Goal: Task Accomplishment & Management: Use online tool/utility

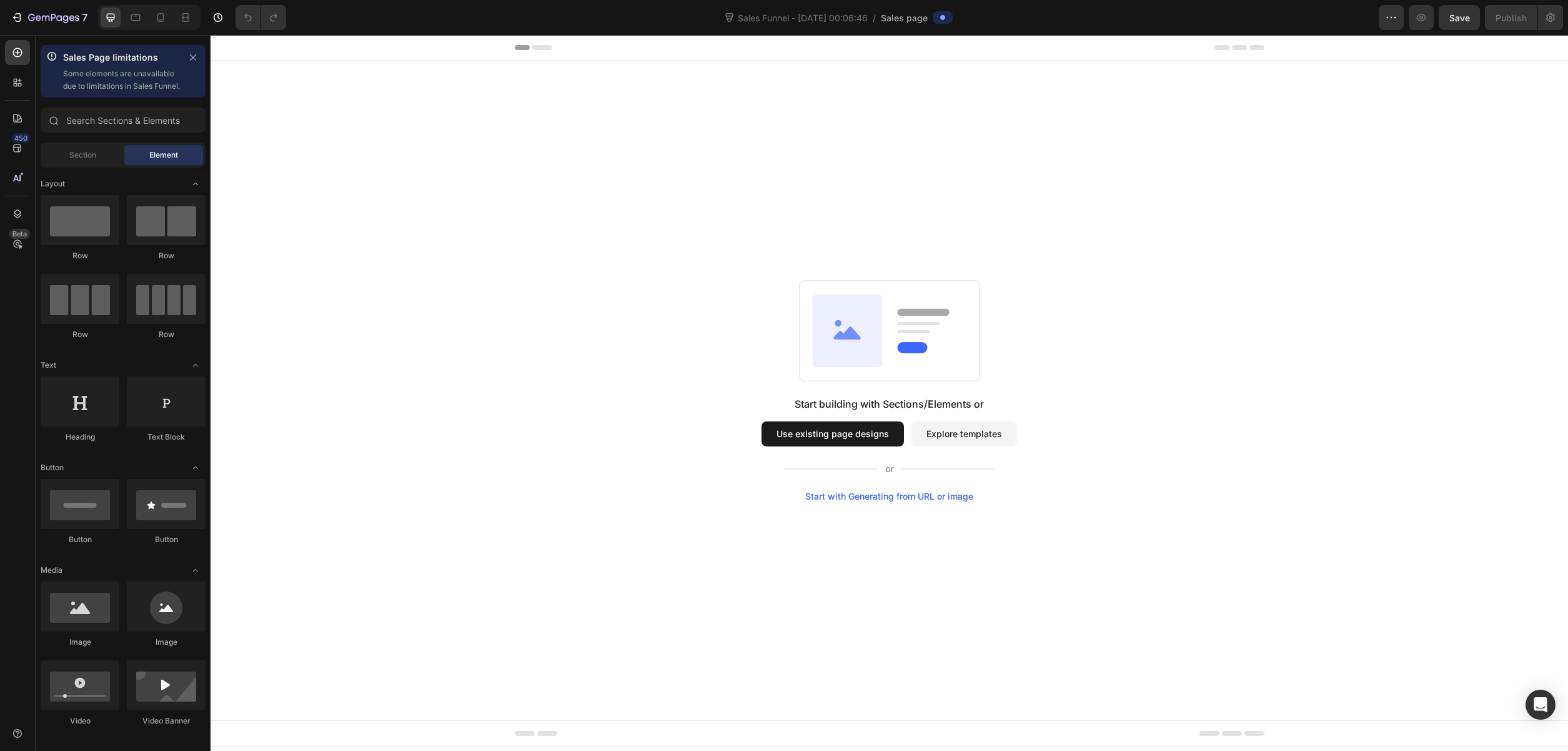
click at [966, 439] on button "Explore templates" at bounding box center [964, 434] width 105 height 25
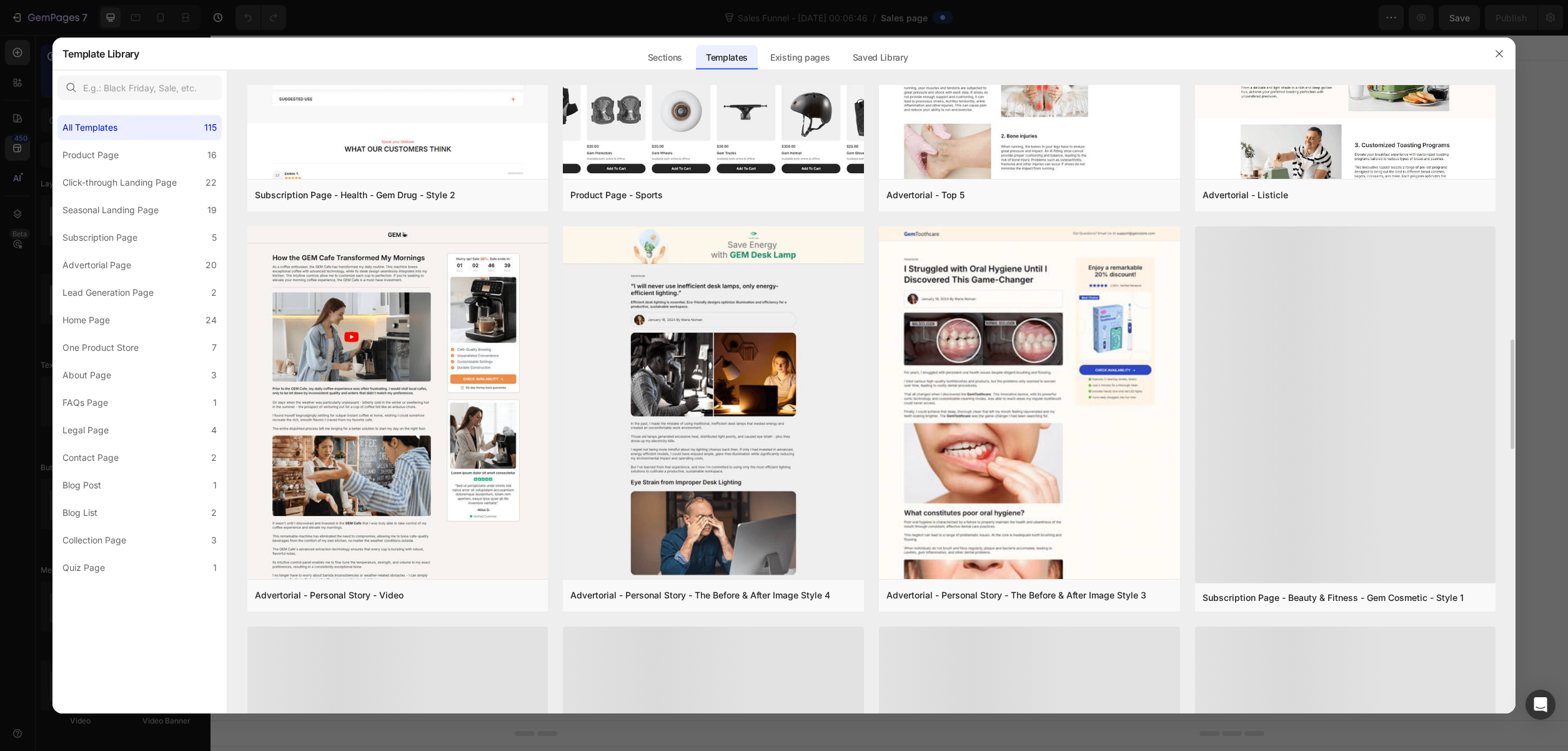
scroll to position [1484, 0]
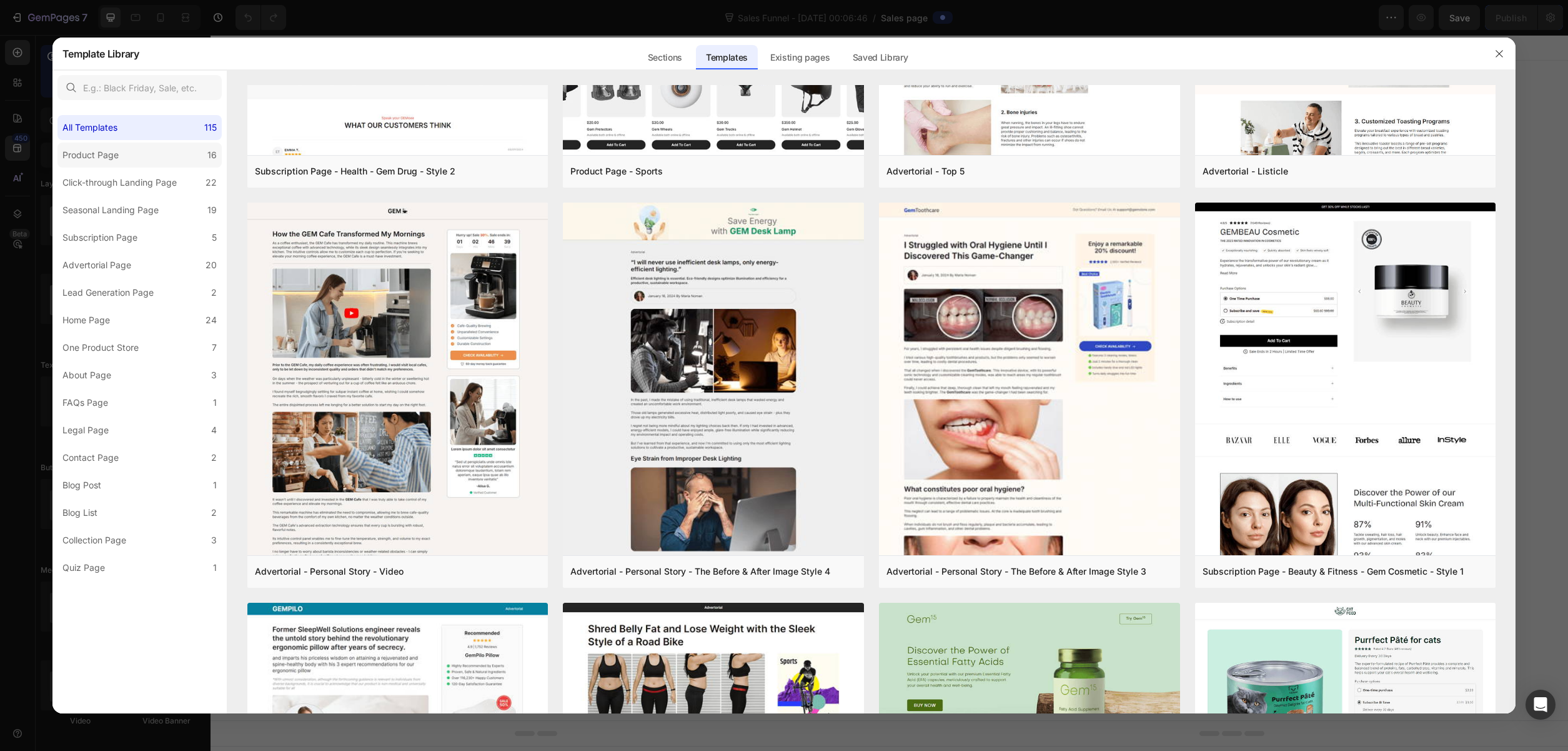
click at [167, 155] on label "Product Page 16" at bounding box center [139, 155] width 164 height 25
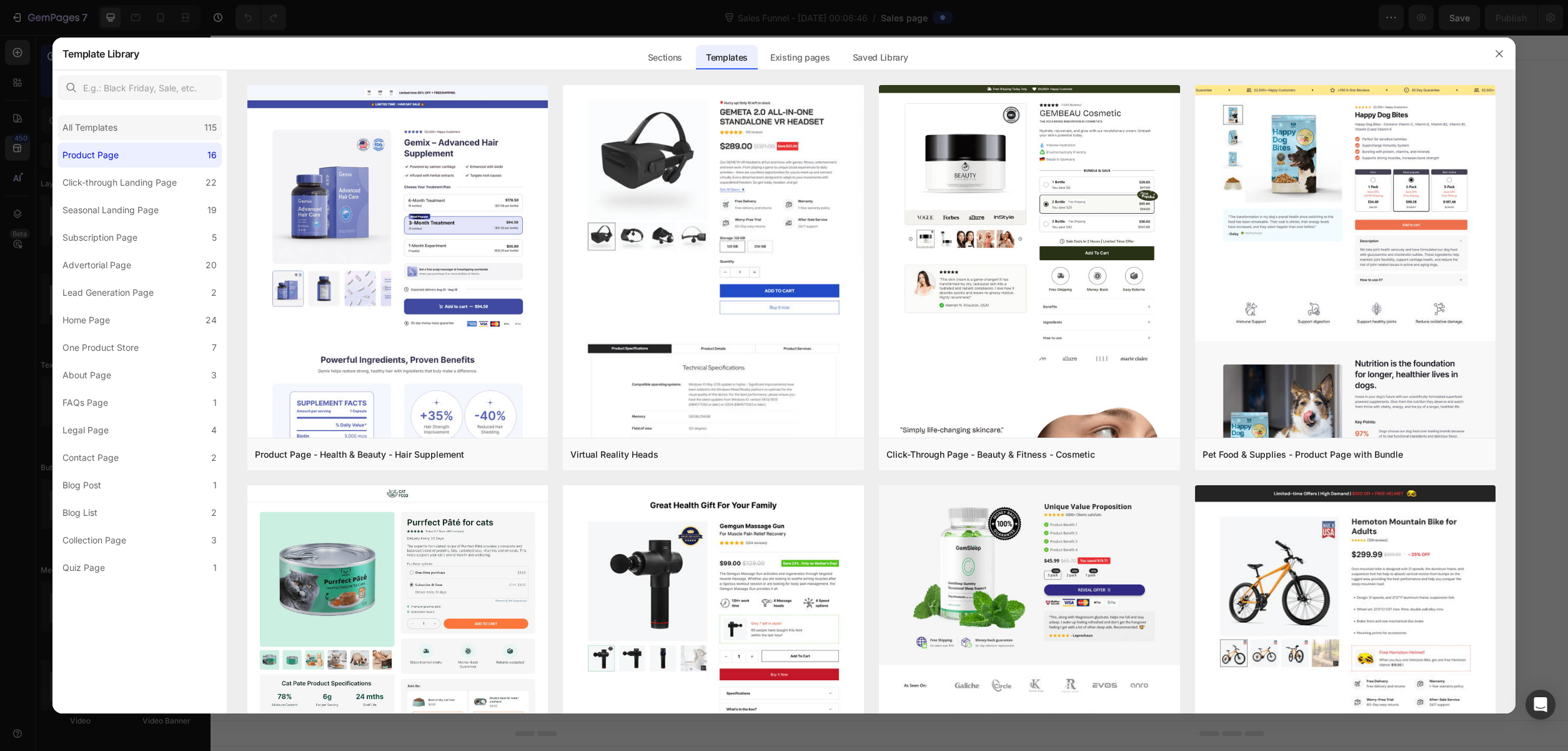
click at [150, 134] on div "All Templates 115" at bounding box center [139, 127] width 164 height 25
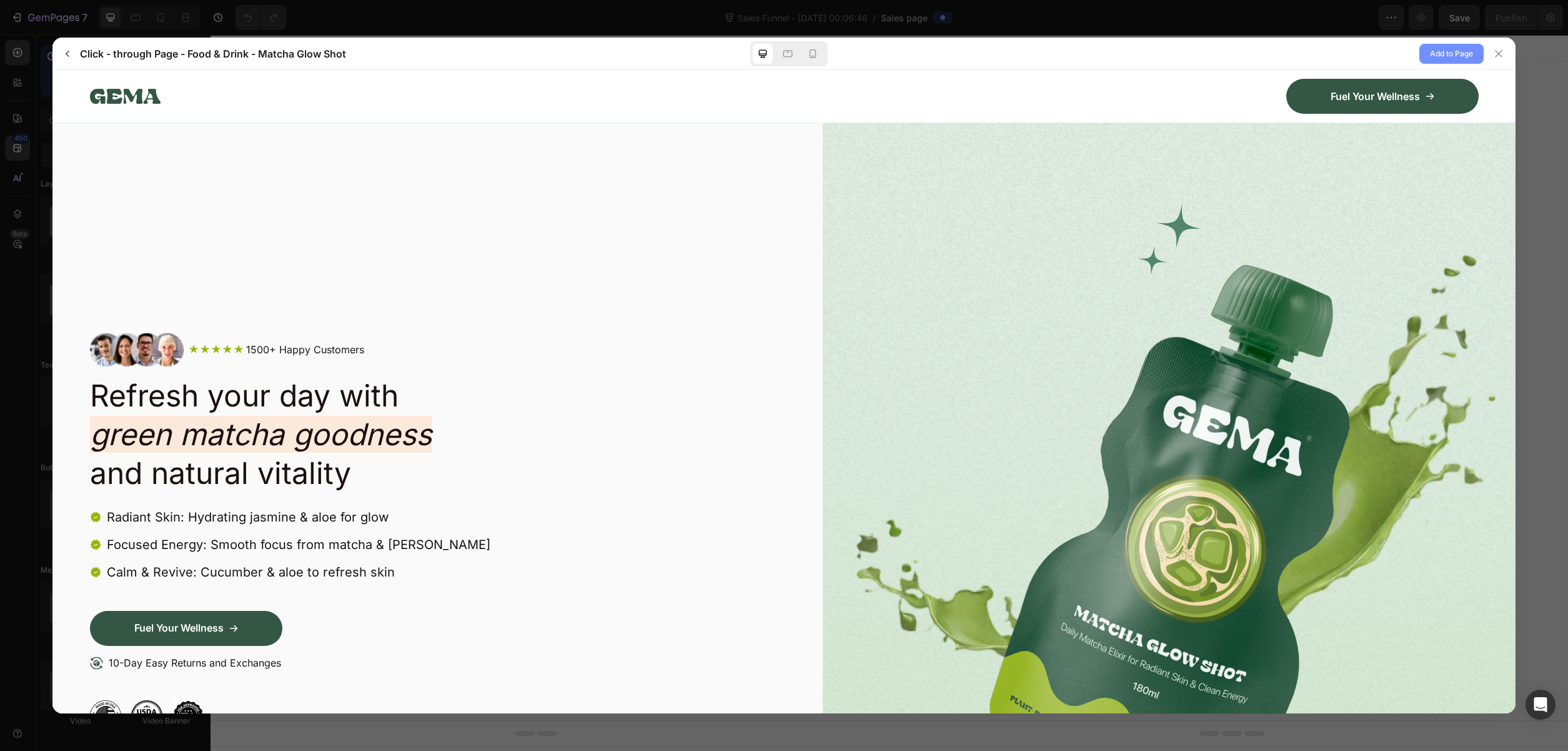
click at [1434, 49] on span "Add to Page" at bounding box center [1451, 54] width 43 height 15
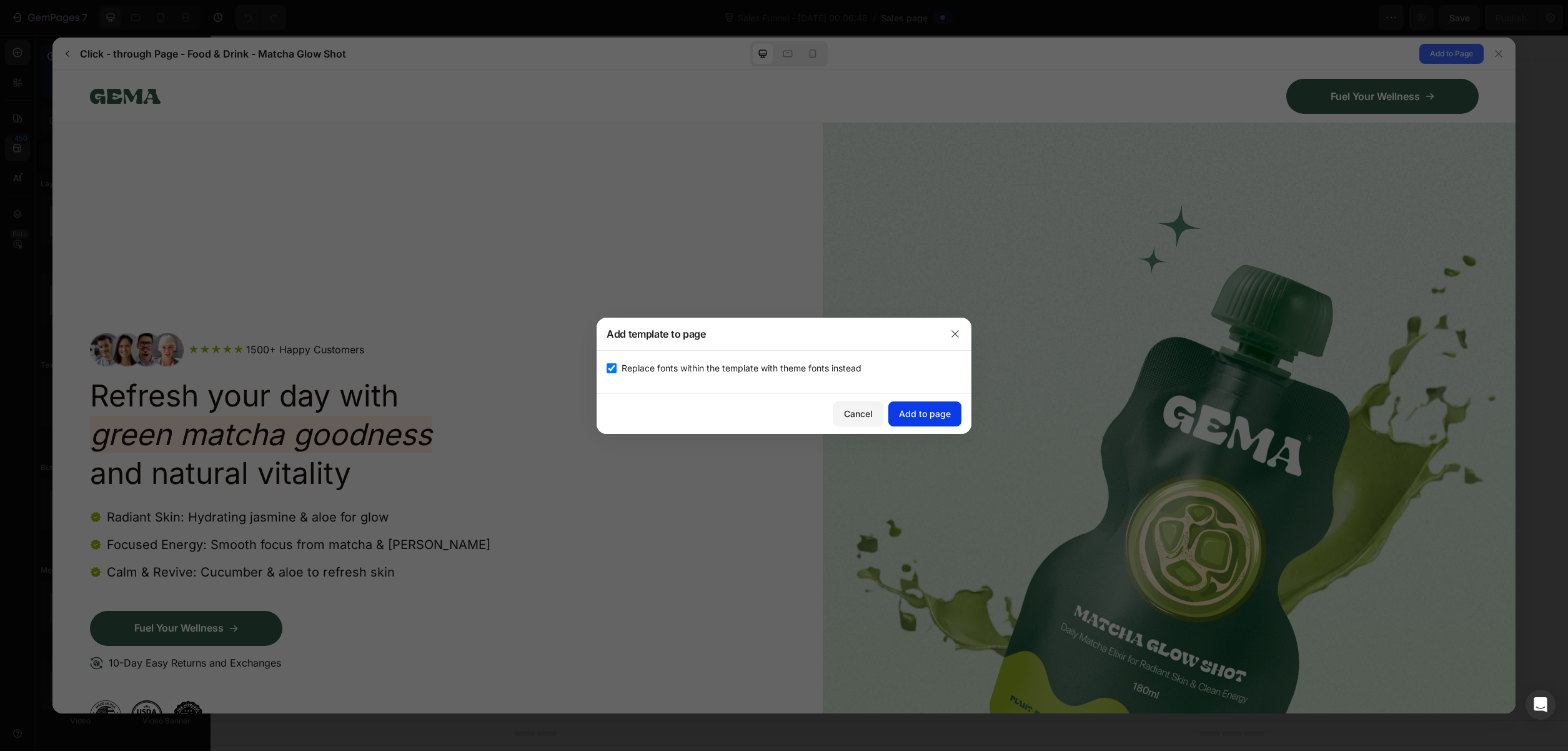
click at [911, 415] on div "Add to page" at bounding box center [924, 413] width 52 height 13
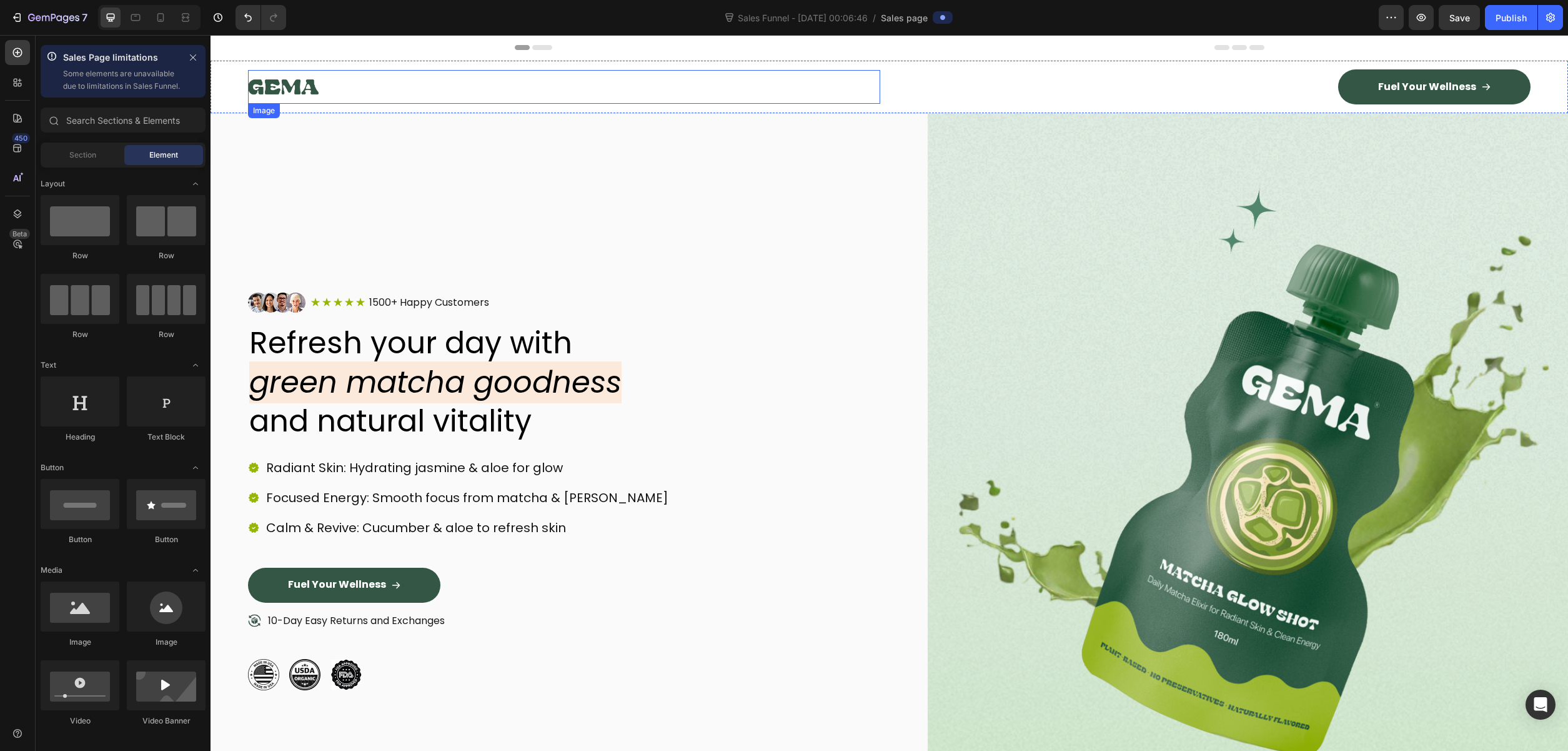
click at [329, 79] on div at bounding box center [565, 87] width 632 height 33
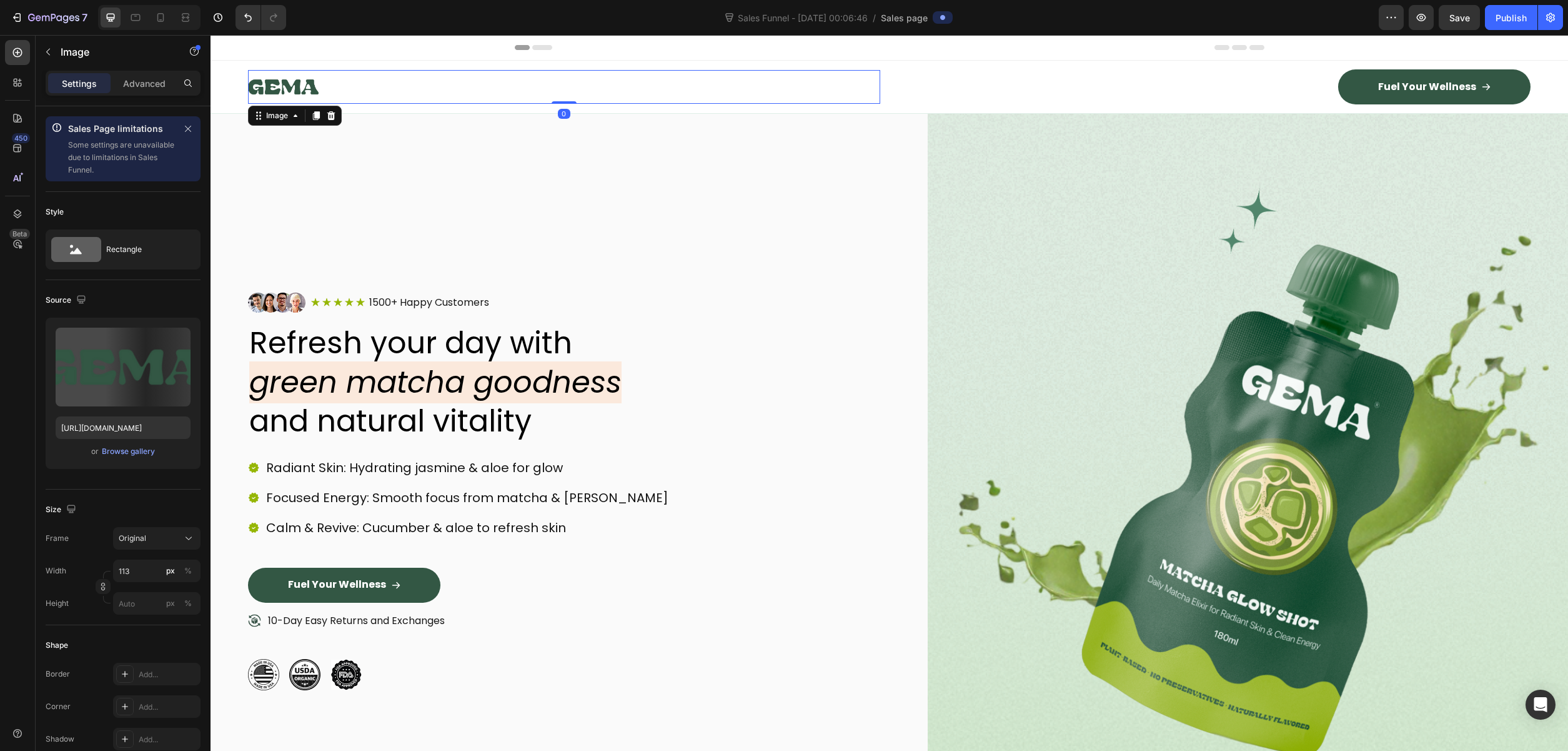
click at [313, 90] on img at bounding box center [284, 87] width 70 height 33
click at [125, 447] on div "Browse gallery" at bounding box center [128, 451] width 53 height 11
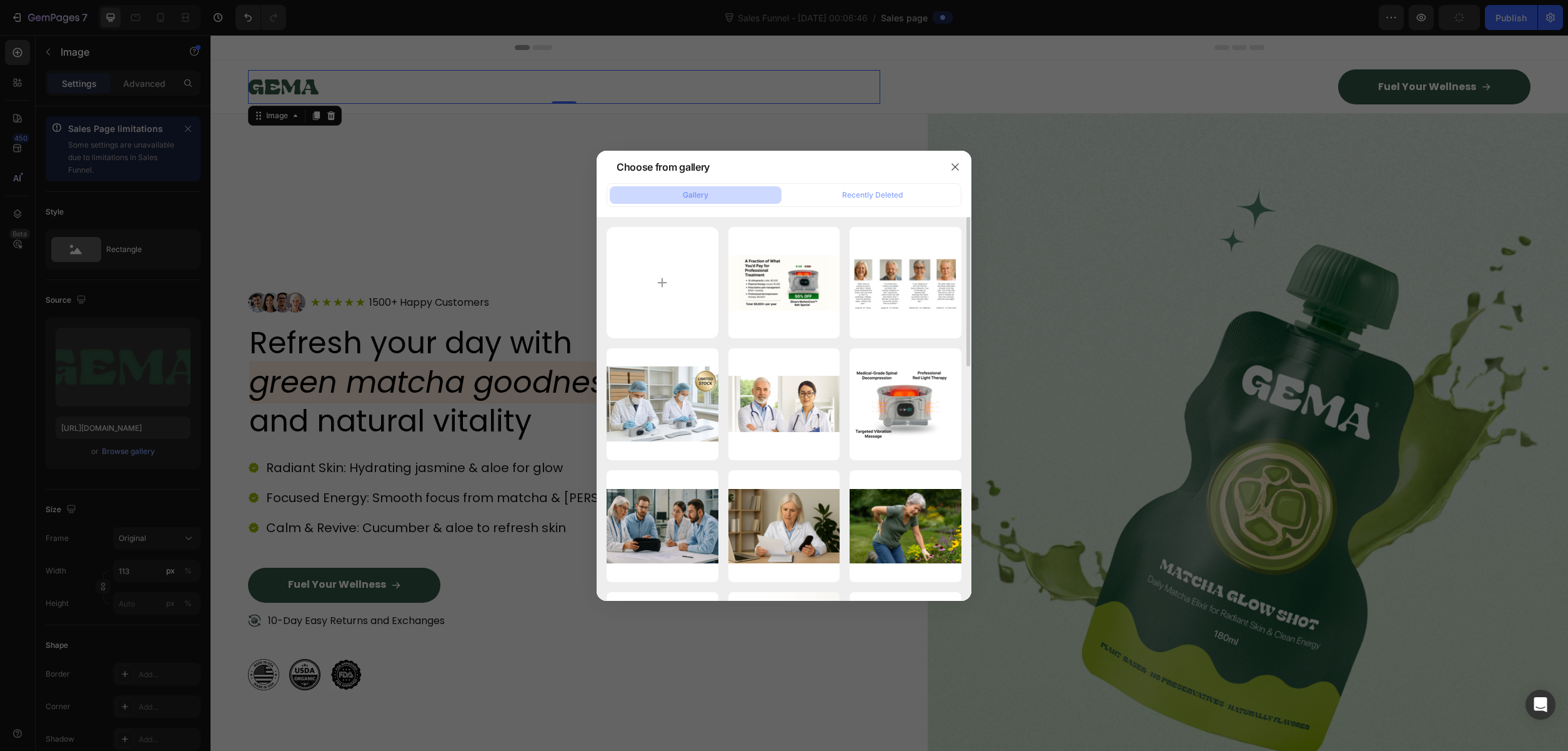
type input "[URL][DOMAIN_NAME]"
click at [957, 162] on icon "button" at bounding box center [954, 166] width 10 height 10
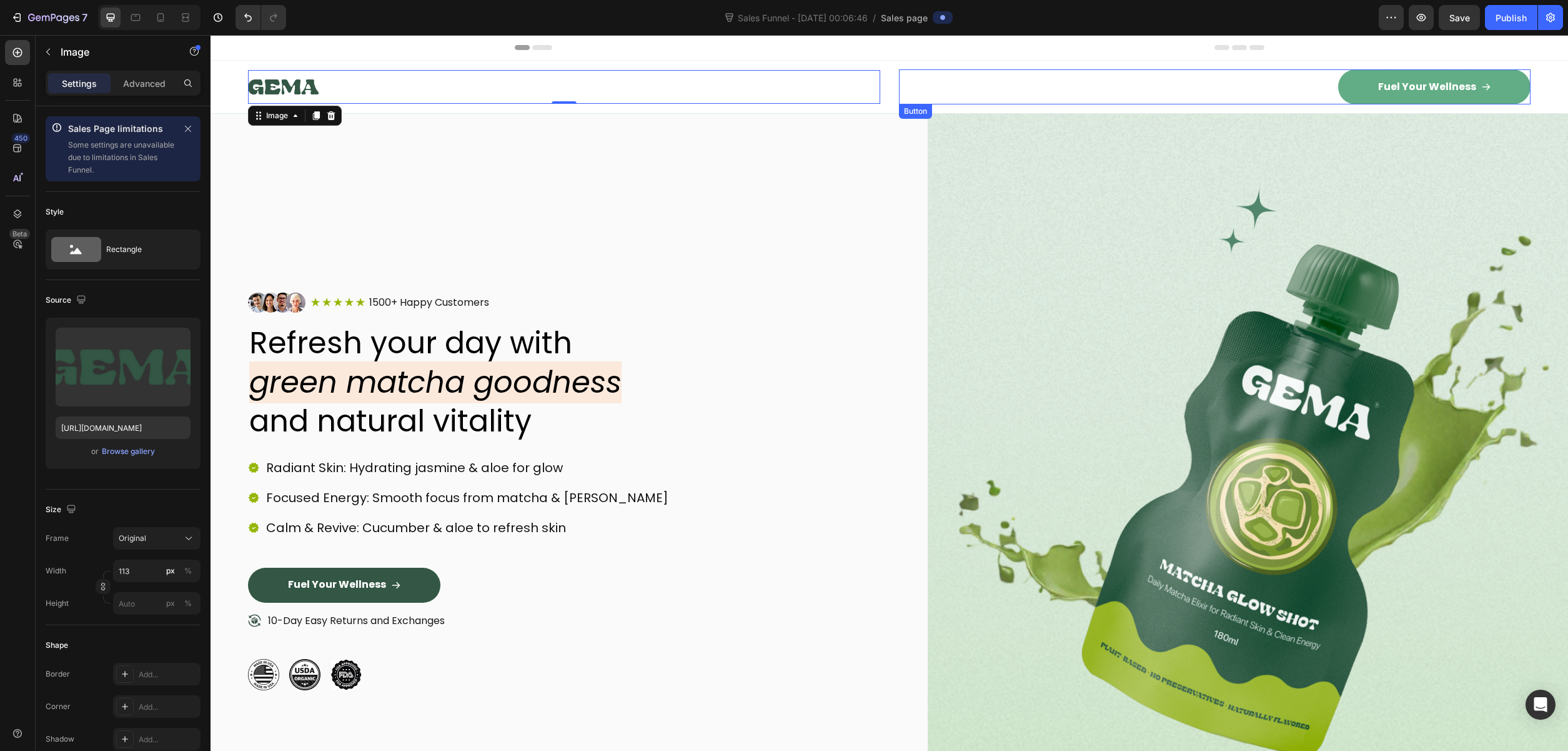
click at [1369, 84] on link "Fuel Your Wellness" at bounding box center [1434, 87] width 192 height 35
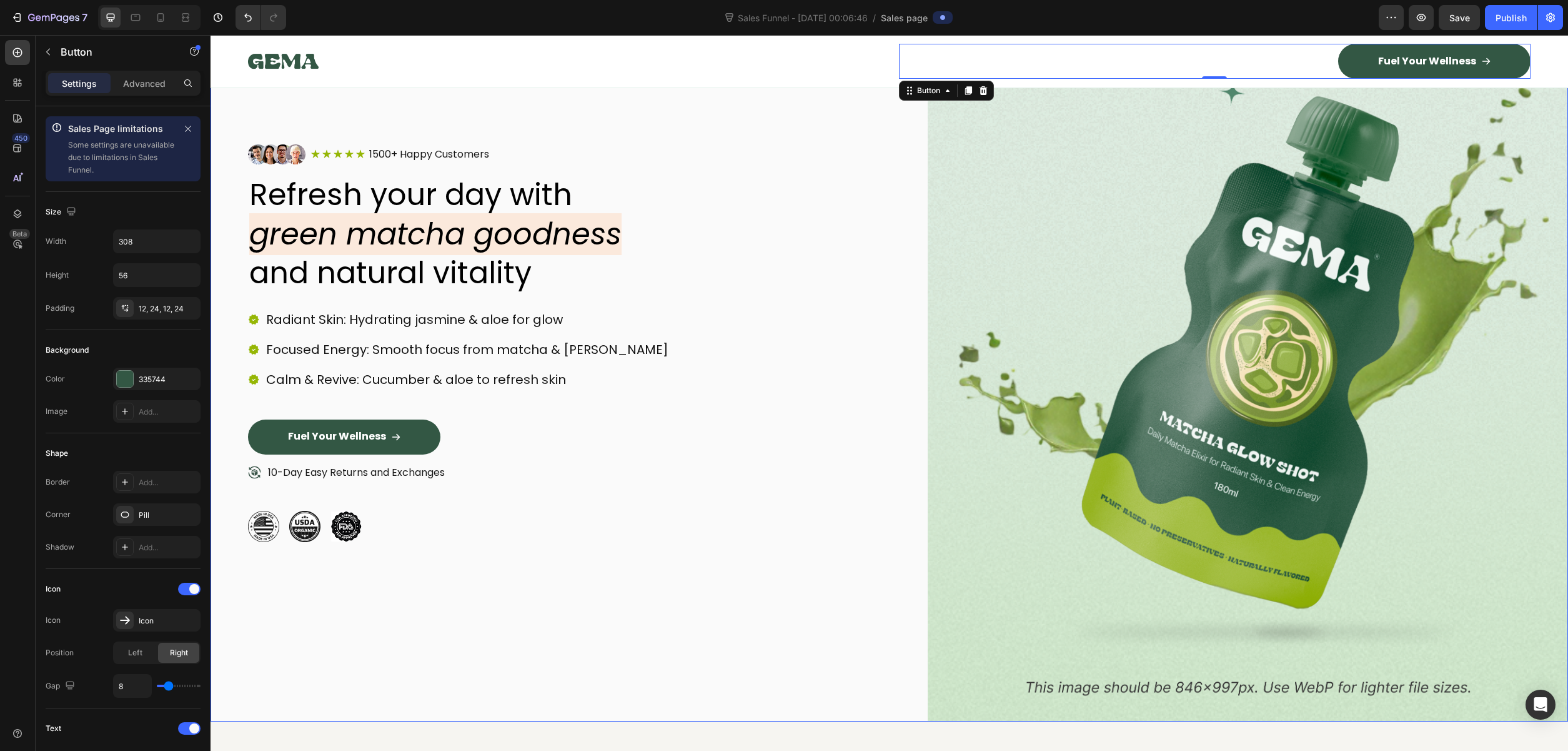
scroll to position [148, 0]
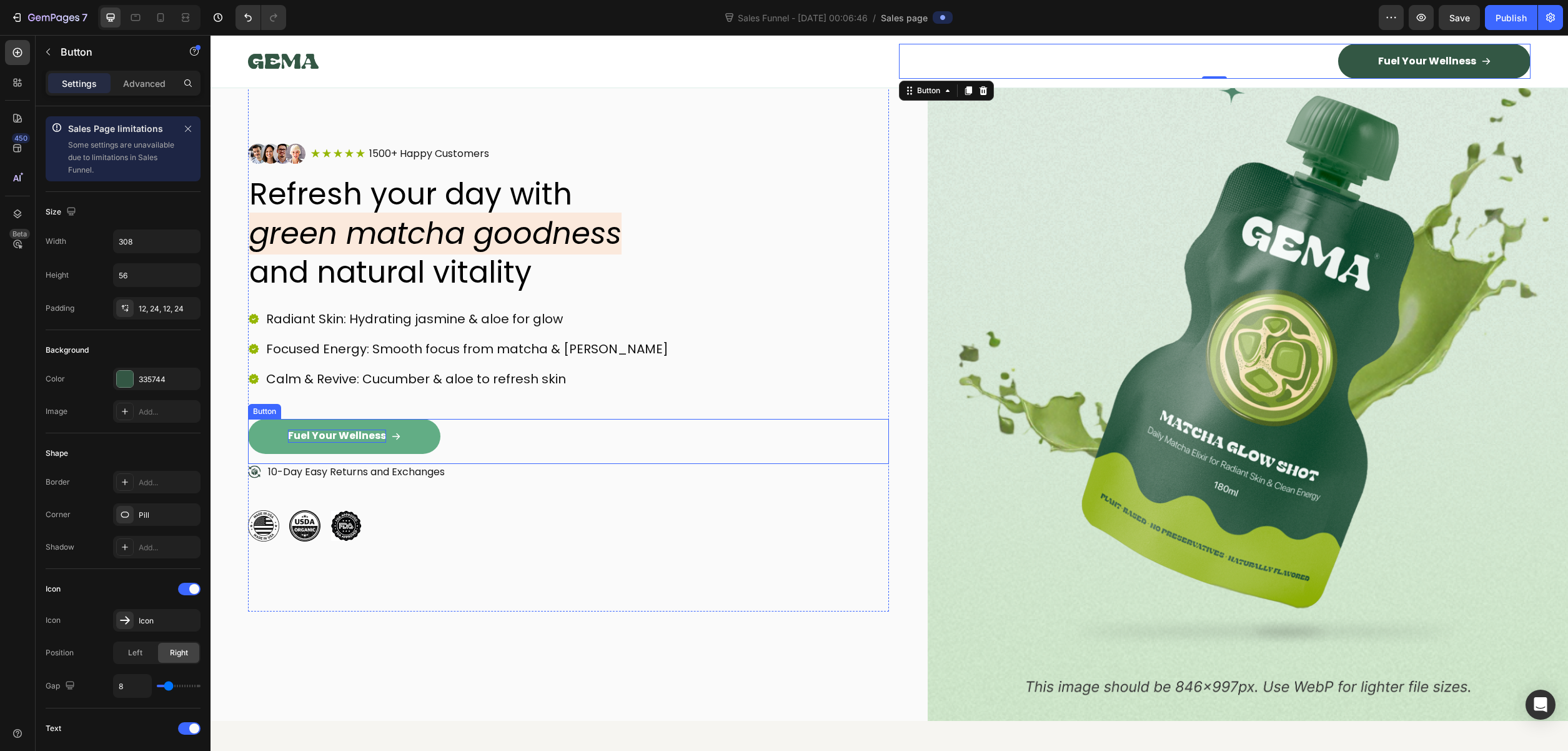
click at [352, 435] on p "Fuel Your Wellness" at bounding box center [337, 436] width 98 height 13
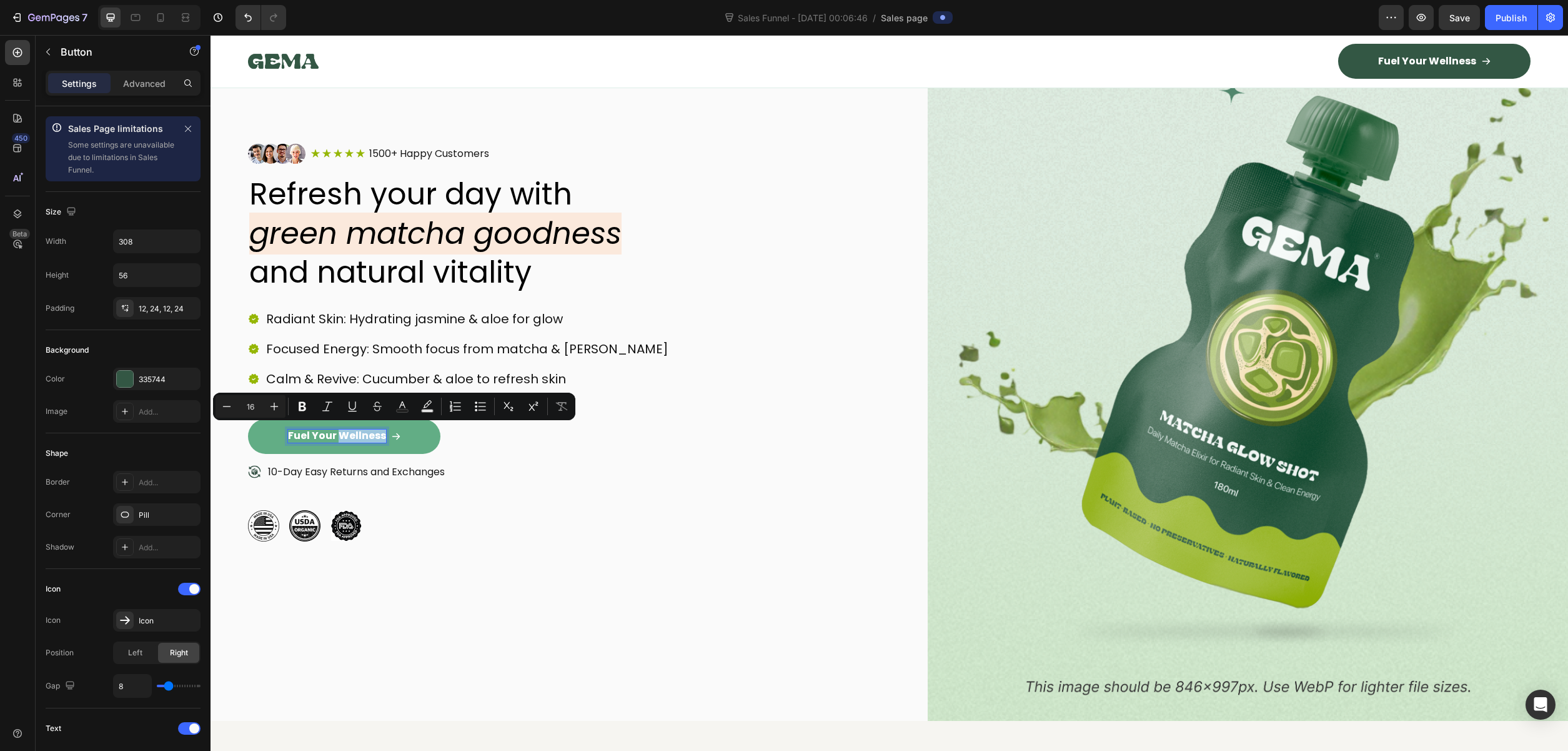
click at [377, 433] on p "Fuel Your Wellness" at bounding box center [337, 436] width 98 height 13
drag, startPoint x: 384, startPoint y: 433, endPoint x: 291, endPoint y: 433, distance: 93.0
click at [291, 433] on p "Fuel Your Wellness" at bounding box center [337, 436] width 98 height 13
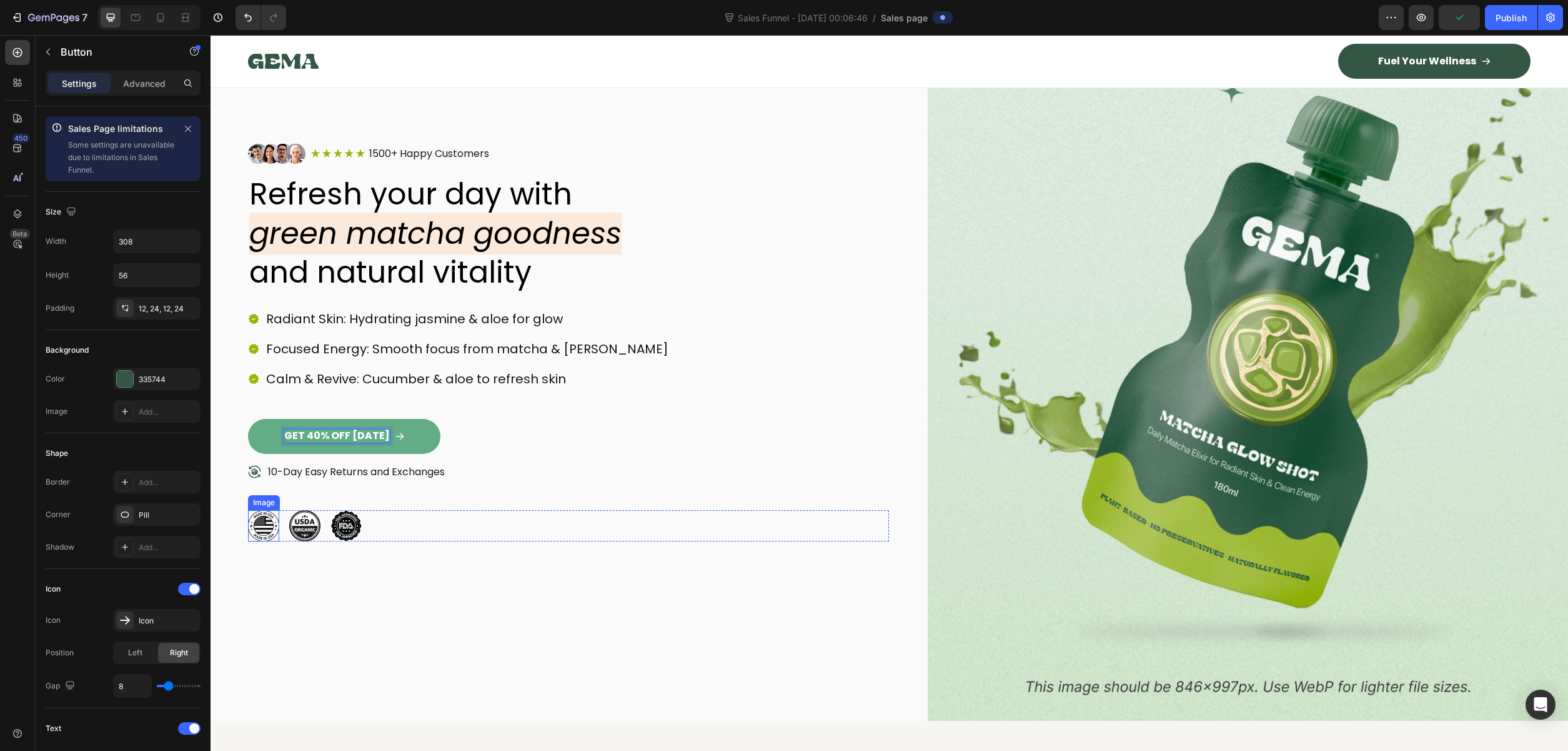
click at [277, 521] on img at bounding box center [264, 526] width 32 height 32
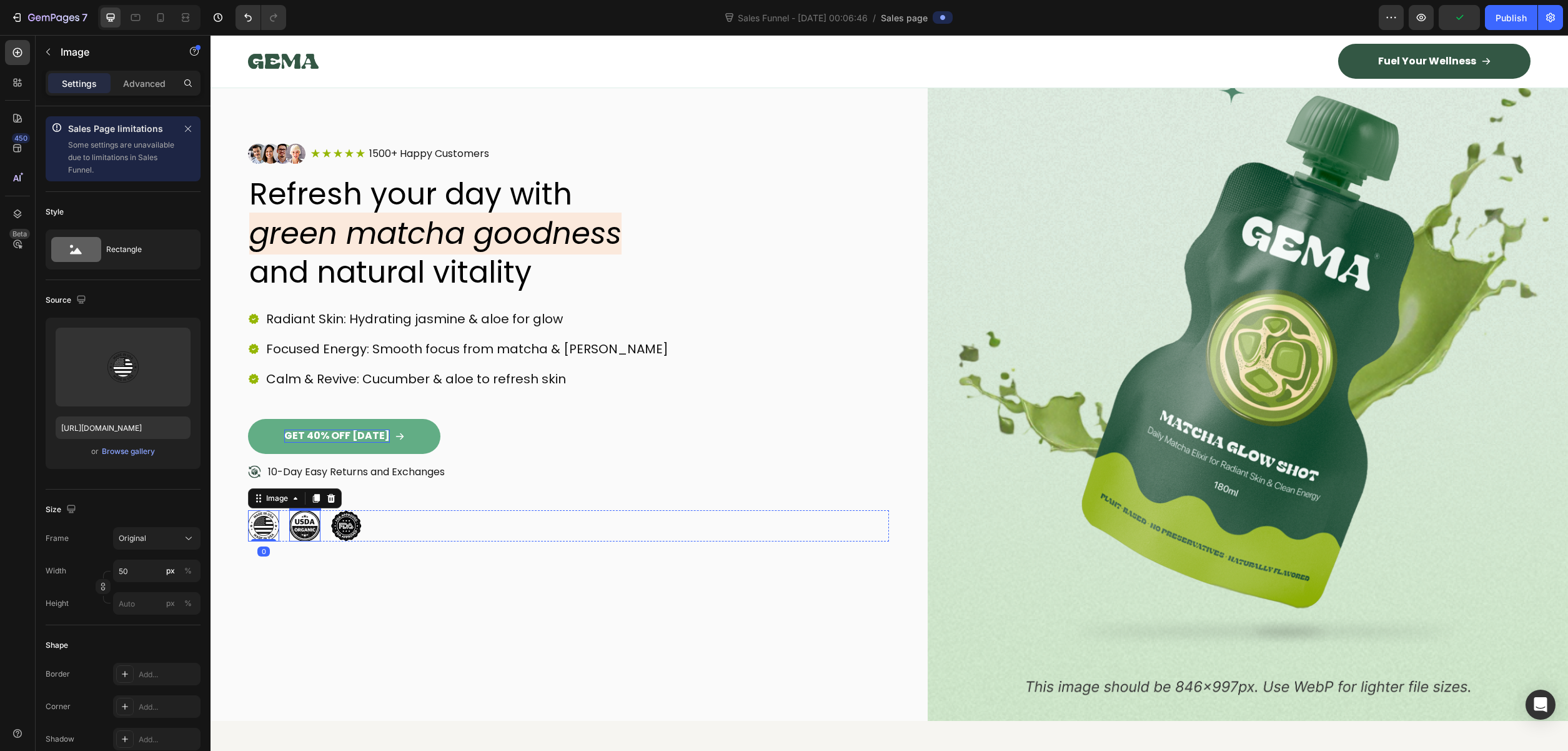
click at [294, 523] on img at bounding box center [306, 526] width 32 height 32
drag, startPoint x: 342, startPoint y: 524, endPoint x: 326, endPoint y: 526, distance: 16.1
click at [342, 524] on img at bounding box center [346, 526] width 32 height 32
click at [272, 529] on img at bounding box center [264, 526] width 32 height 32
click at [299, 526] on img at bounding box center [306, 526] width 32 height 32
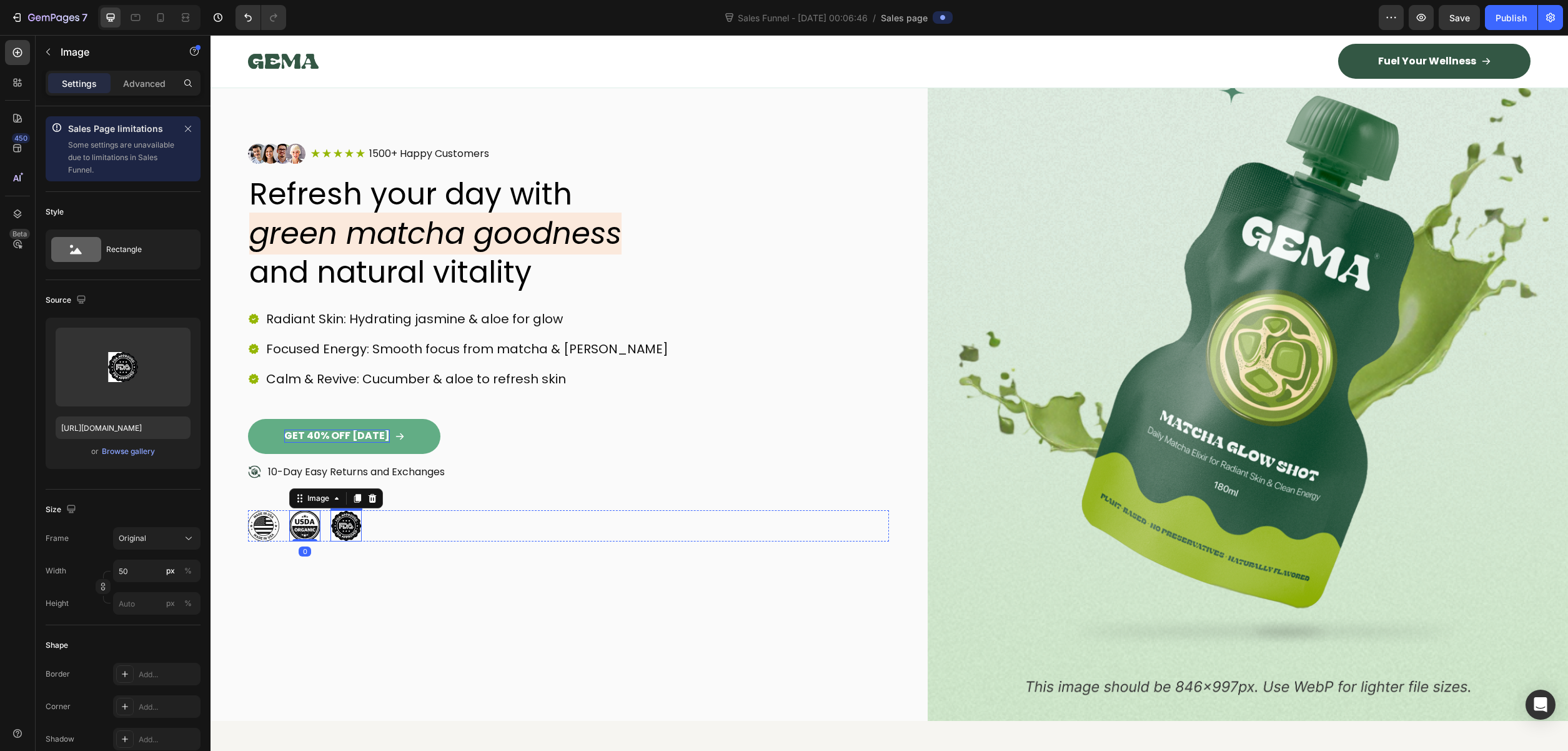
click at [345, 526] on img at bounding box center [346, 526] width 32 height 32
click at [288, 473] on p "10-Day Easy Returns and Exchanges" at bounding box center [356, 472] width 176 height 13
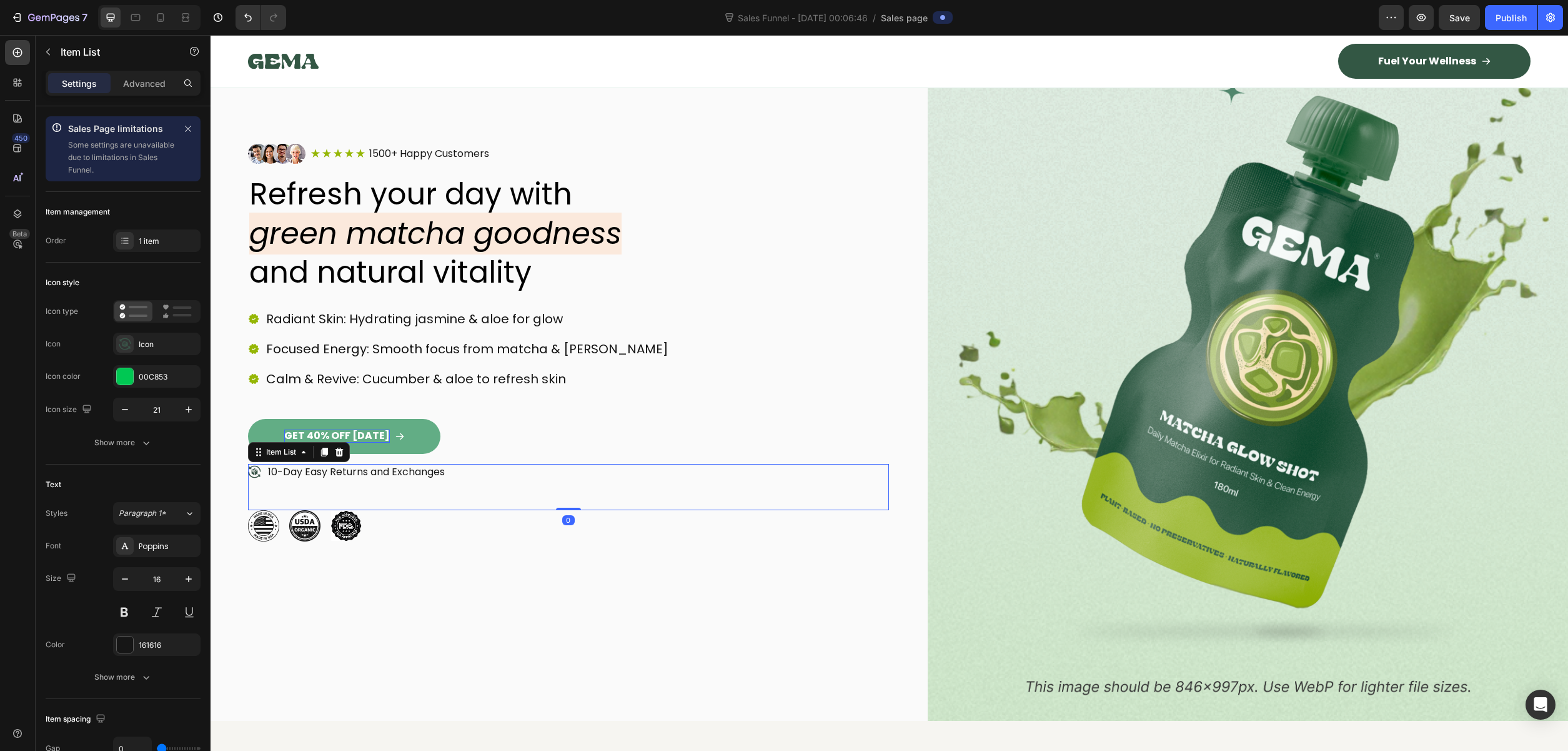
click at [279, 469] on p "10-Day Easy Returns and Exchanges" at bounding box center [356, 472] width 176 height 13
click at [276, 467] on p "10-Day Easy Returns and Exchanges" at bounding box center [356, 472] width 176 height 13
click at [270, 467] on p "10-Day Easy Returns and Exchanges" at bounding box center [356, 472] width 176 height 13
drag, startPoint x: 269, startPoint y: 467, endPoint x: 446, endPoint y: 471, distance: 177.0
click at [445, 471] on p "10-Day Easy Returns and Exchanges" at bounding box center [356, 472] width 176 height 13
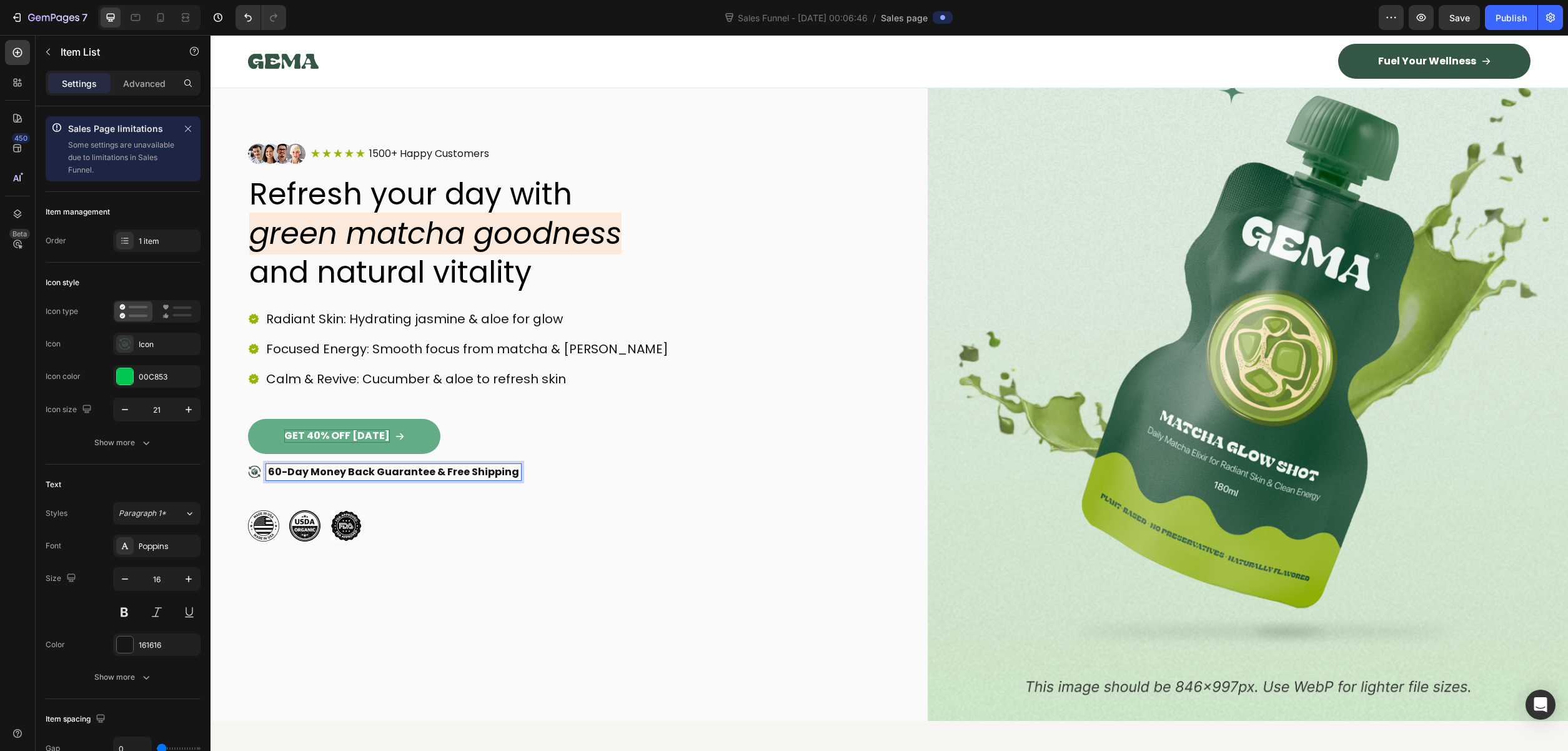
click at [444, 467] on strong "60-Day Money Back Guarantee & Free Shipping" at bounding box center [393, 472] width 251 height 14
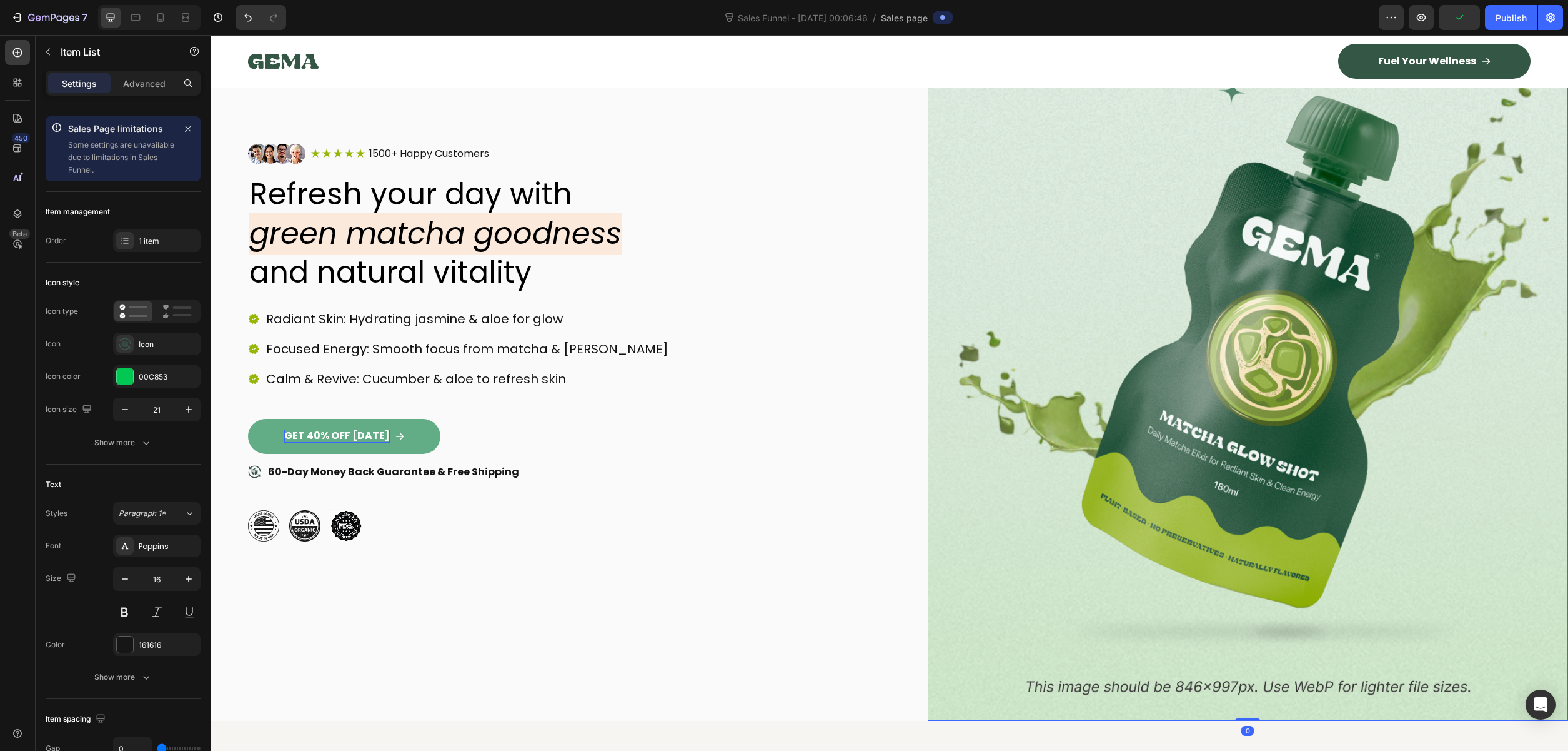
click at [1176, 288] on img at bounding box center [1248, 343] width 641 height 755
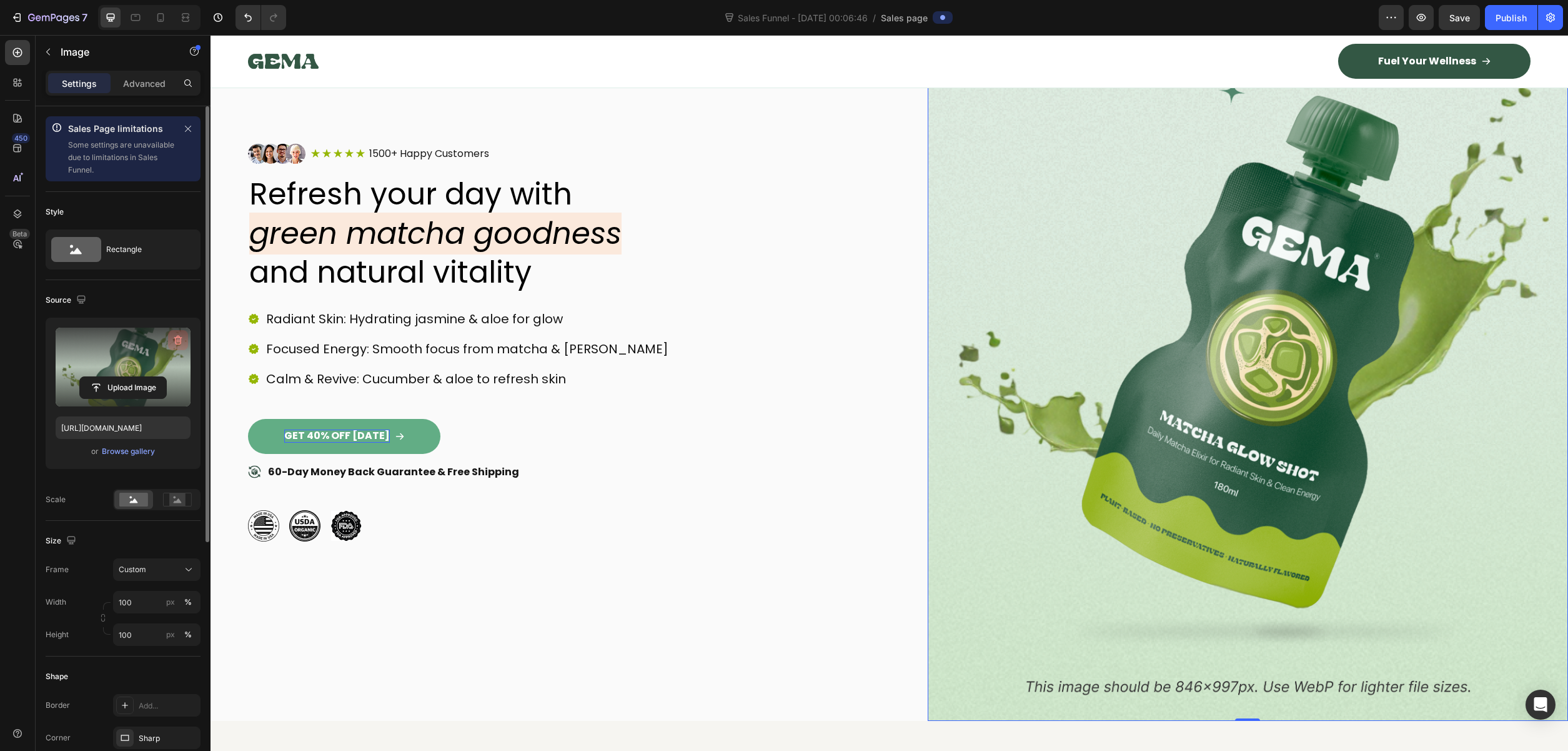
click at [176, 334] on icon "button" at bounding box center [178, 340] width 12 height 12
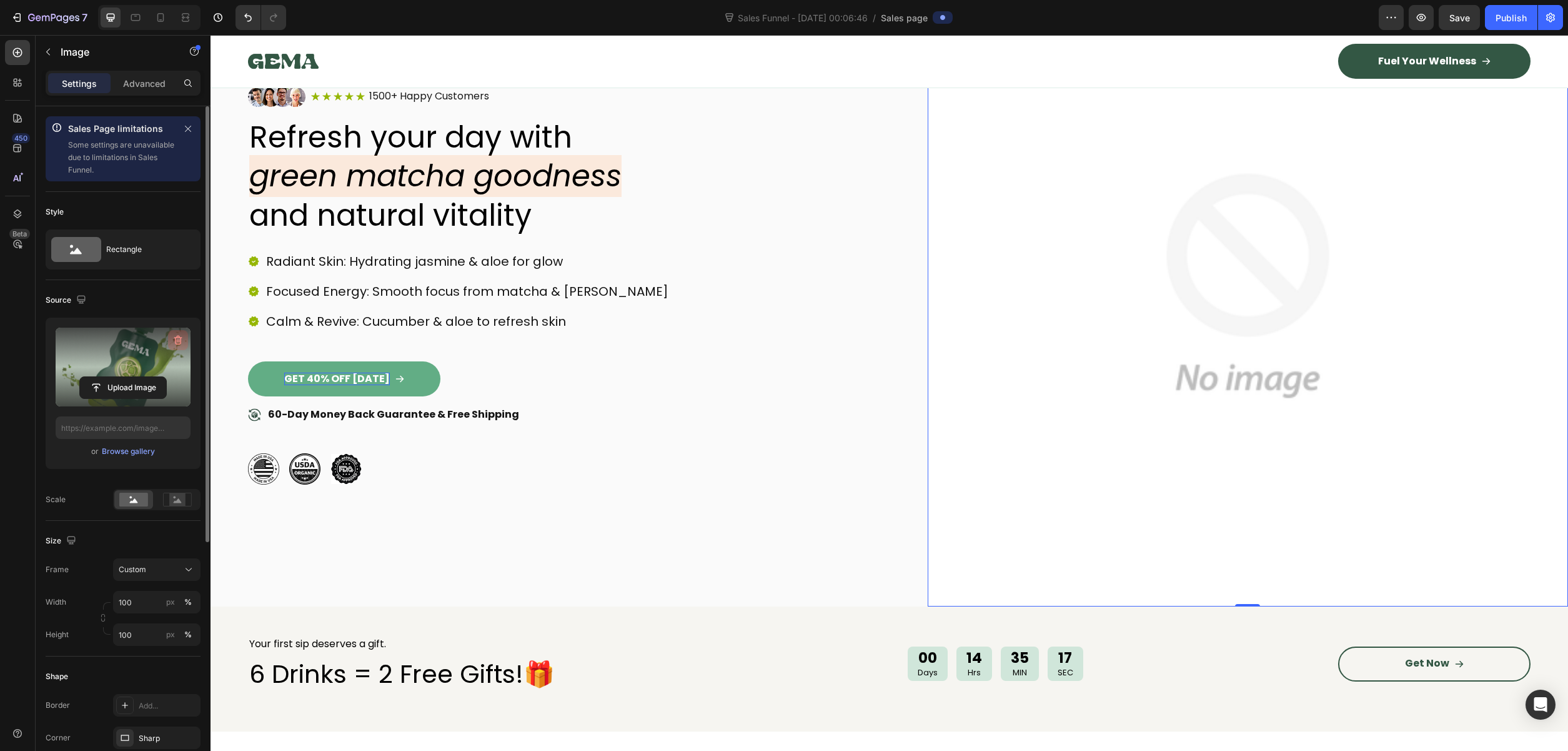
scroll to position [92, 0]
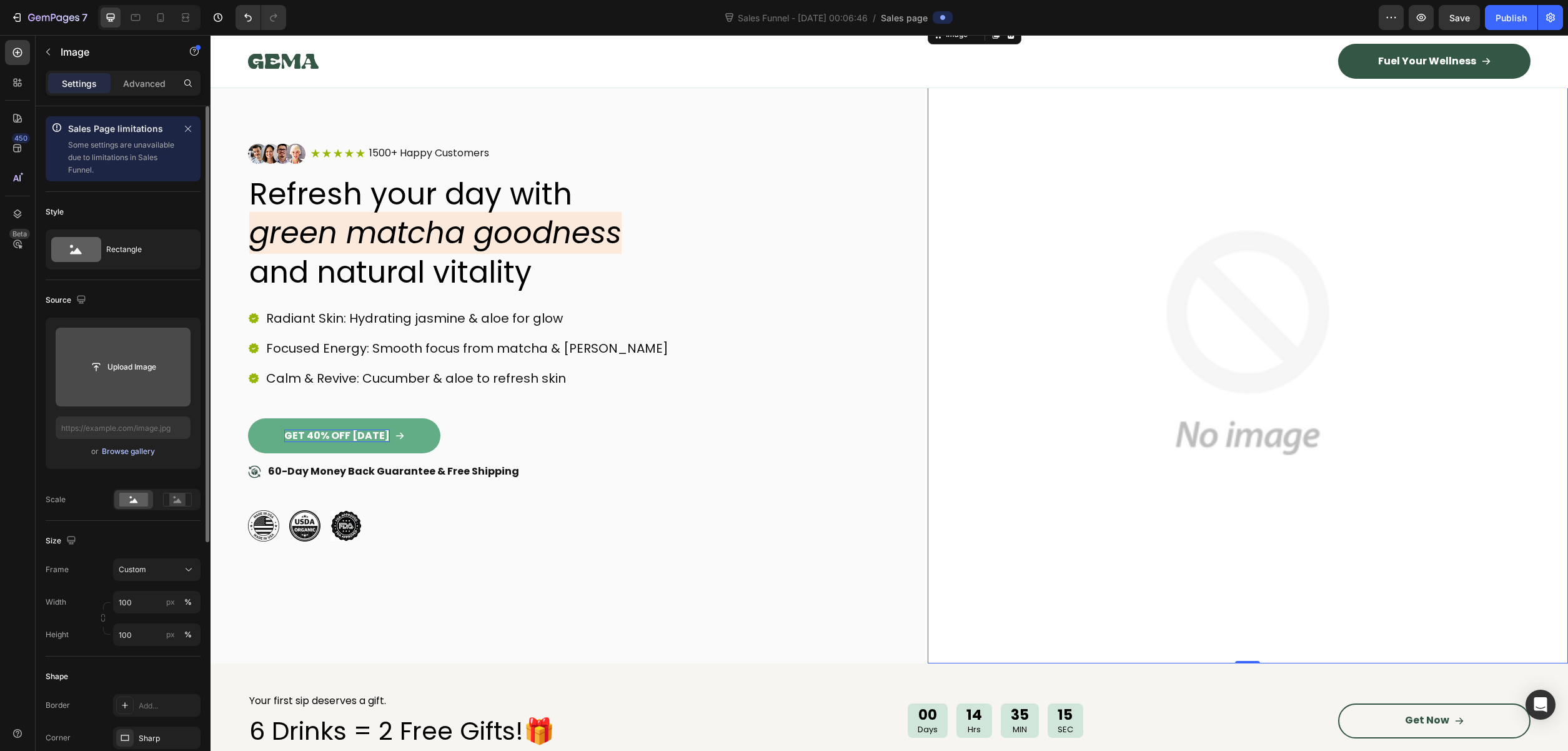
click at [126, 451] on div "Browse gallery" at bounding box center [128, 451] width 53 height 11
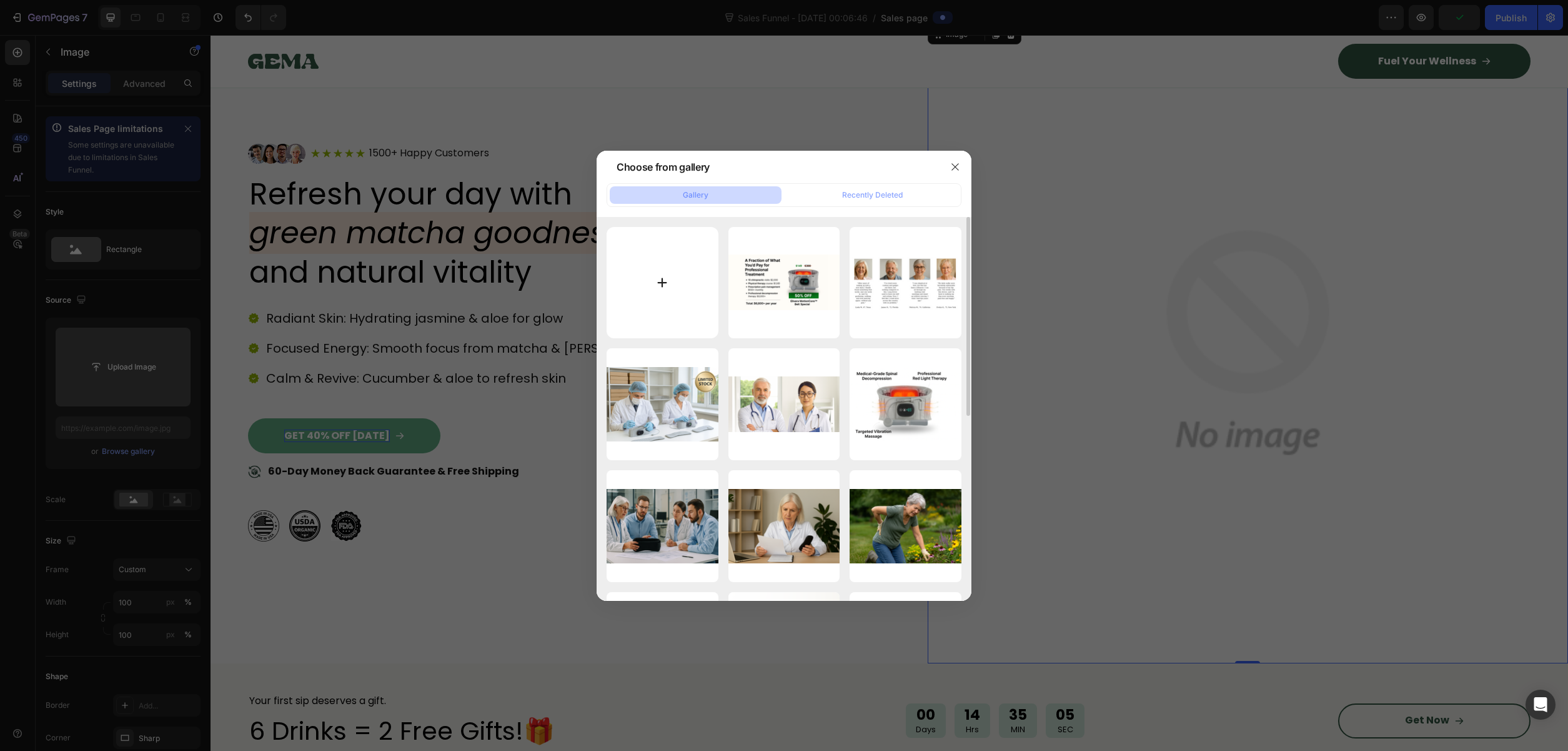
click at [658, 279] on input "file" at bounding box center [662, 282] width 111 height 112
type input "C:\fakepath\ChatGPT Image 28 Σεπ 2025, 12_08_56 π.μ..png"
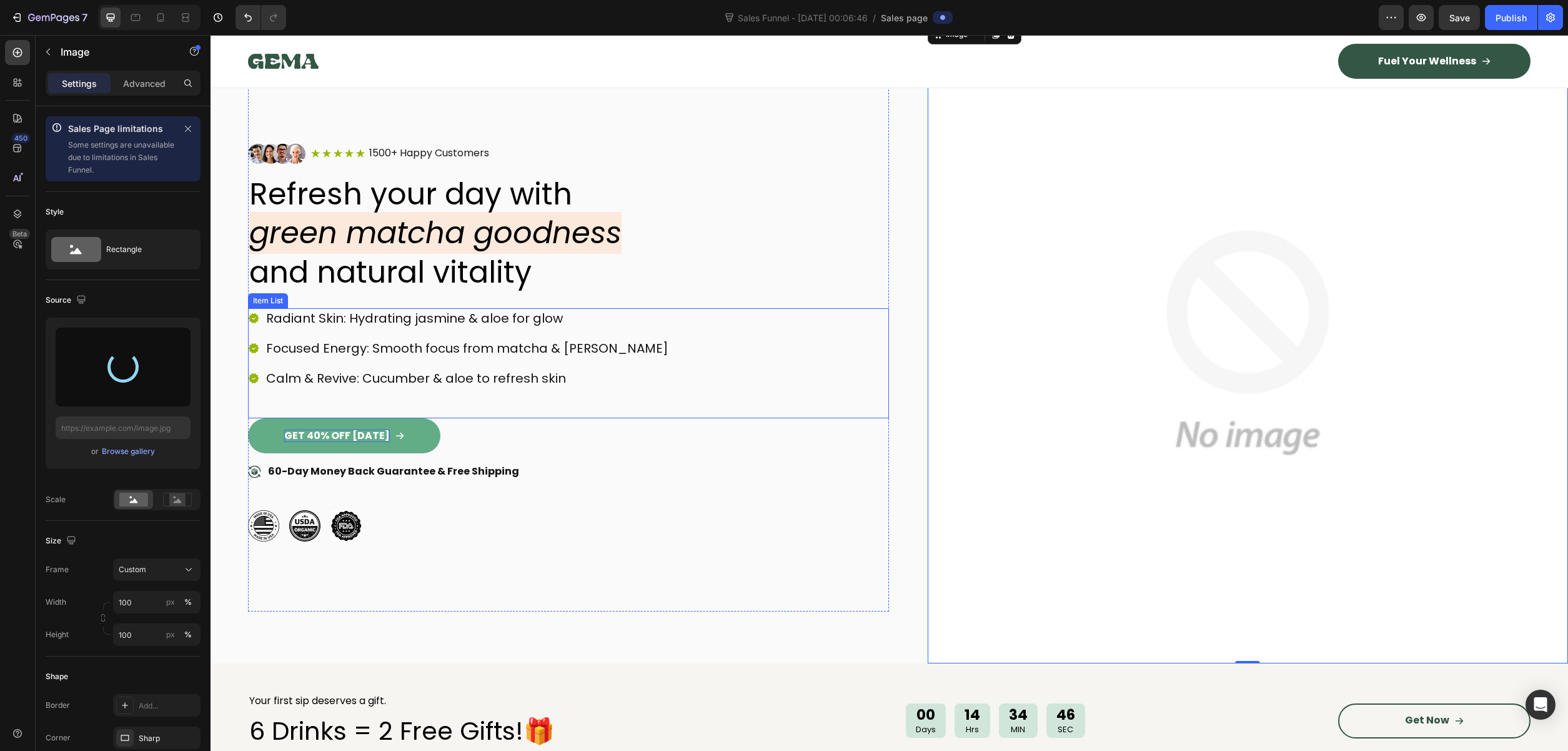
scroll to position [428, 0]
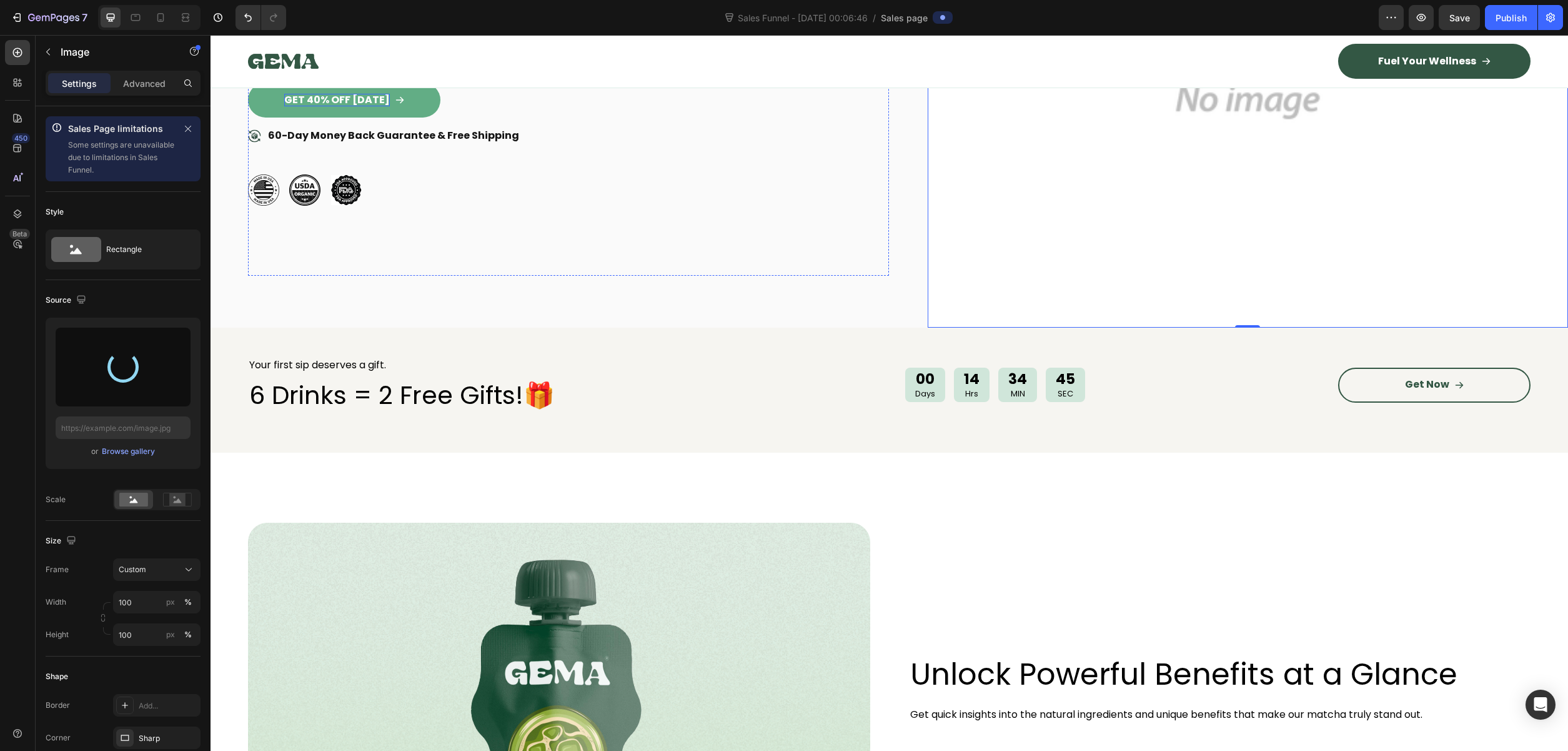
type input "[URL][DOMAIN_NAME]"
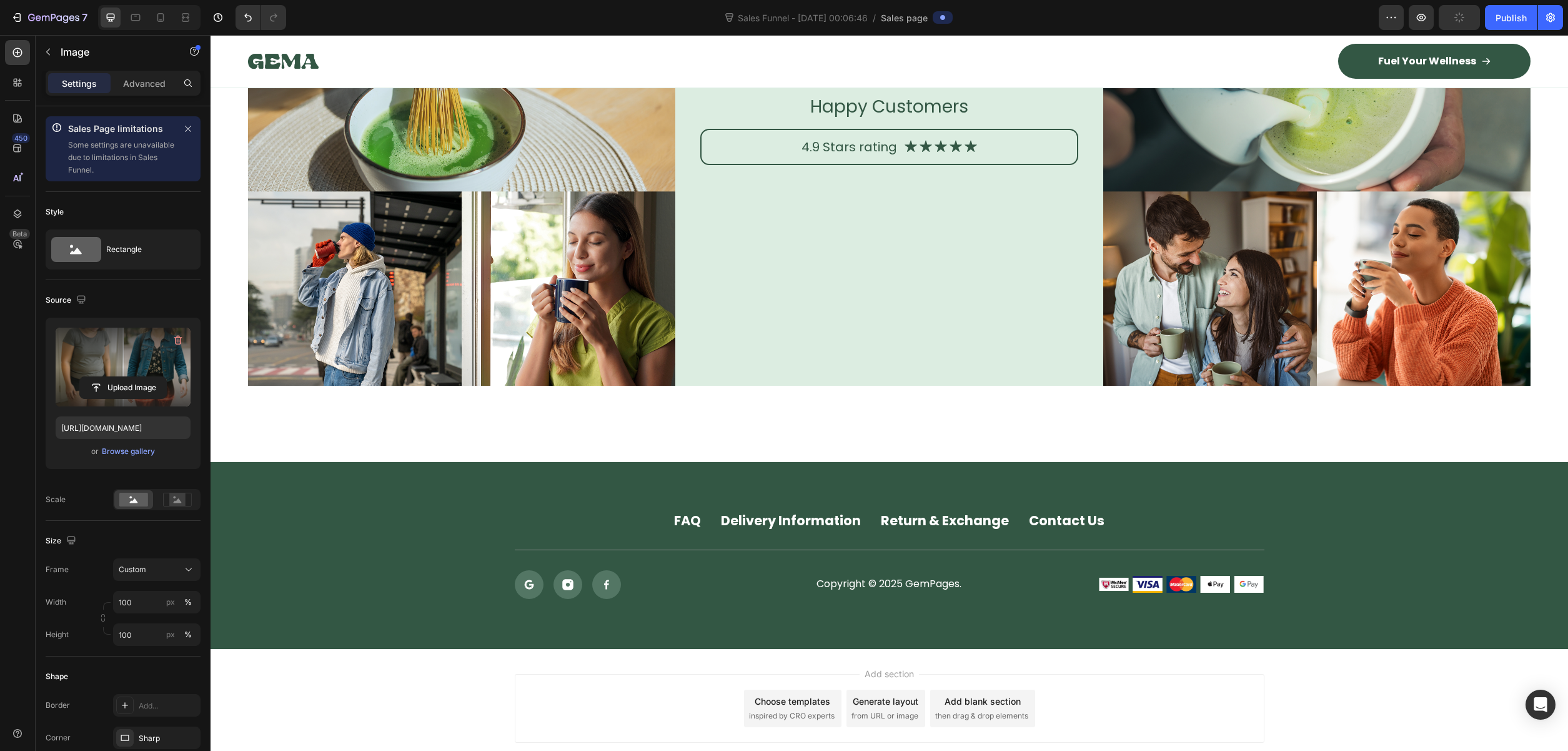
scroll to position [6232, 0]
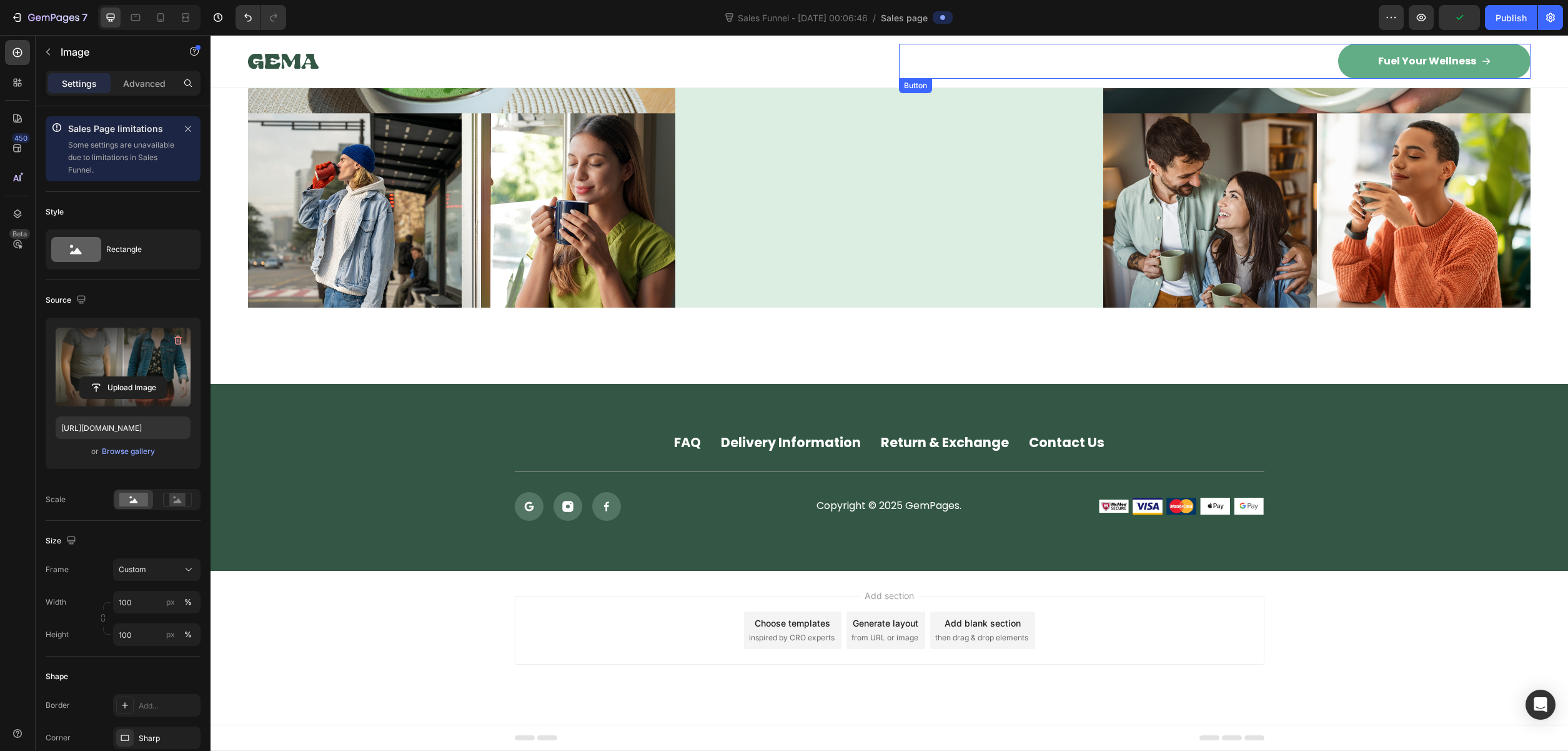
click at [1366, 62] on link "Fuel Your Wellness" at bounding box center [1434, 61] width 192 height 35
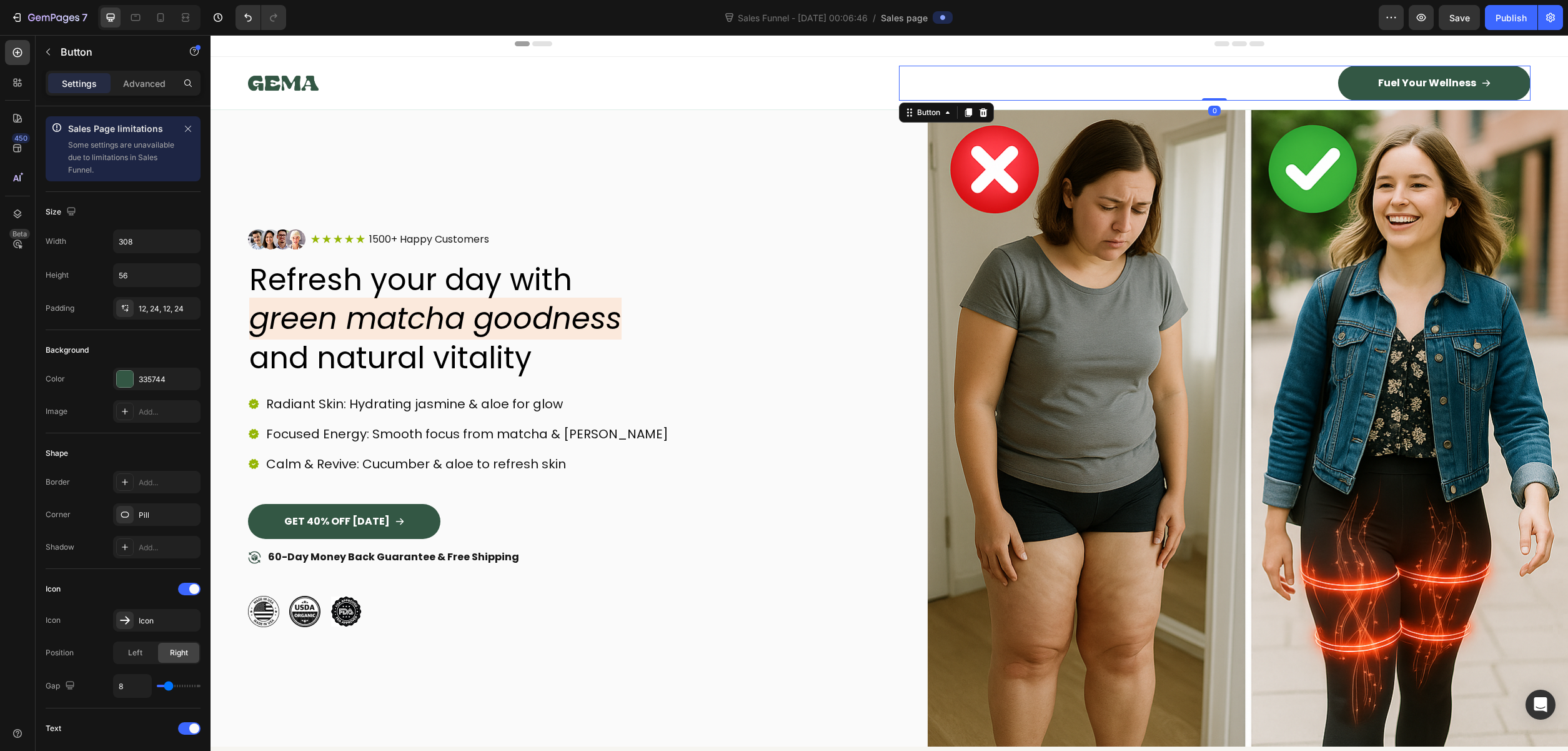
scroll to position [0, 0]
